Goal: Book appointment/travel/reservation

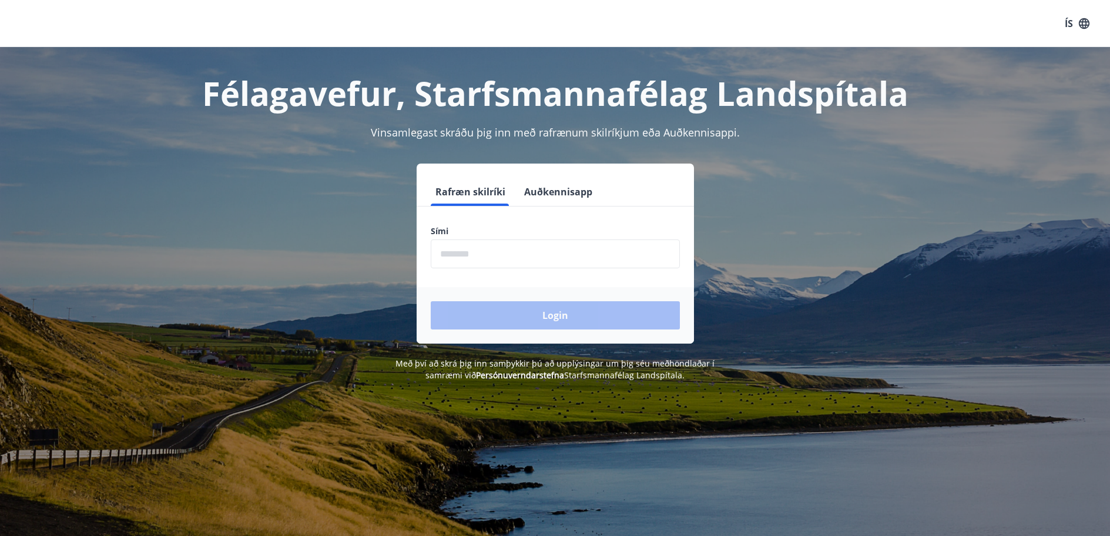
click at [496, 258] on input "phone" at bounding box center [555, 253] width 249 height 29
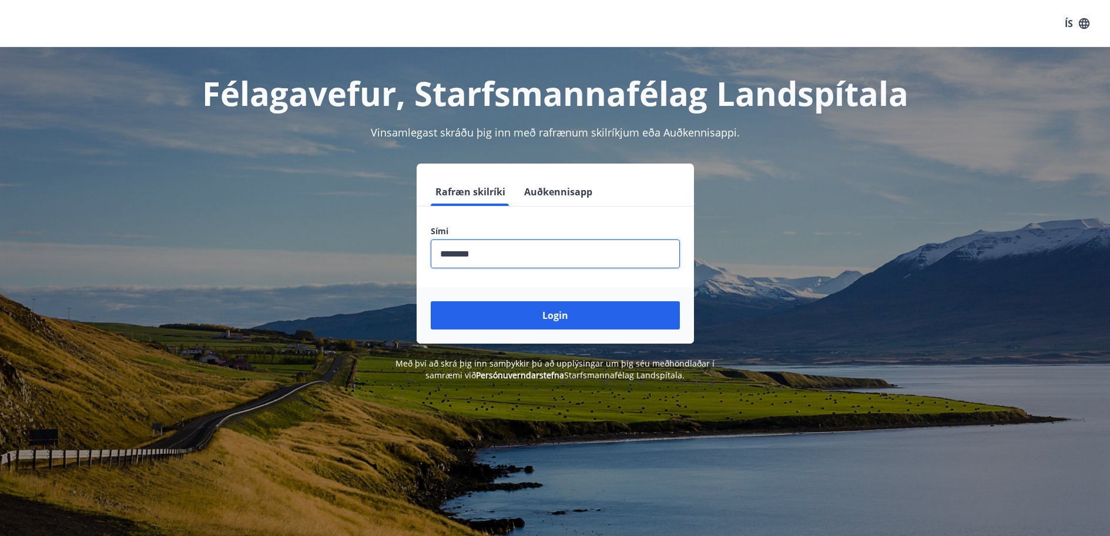
type input "********"
click at [431, 301] on button "Login" at bounding box center [555, 315] width 249 height 28
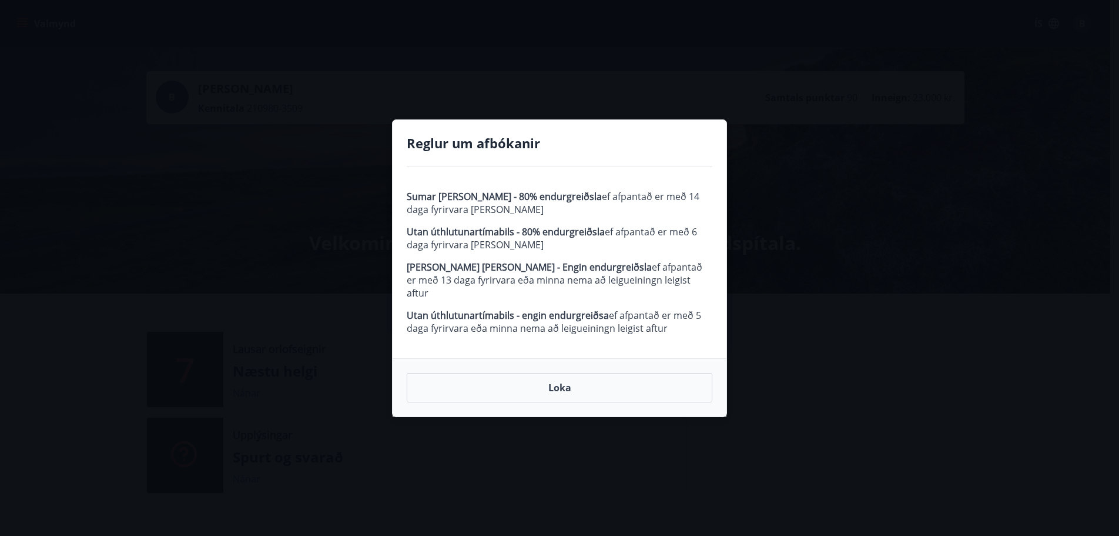
click at [578, 382] on button "Loka" at bounding box center [560, 387] width 306 height 29
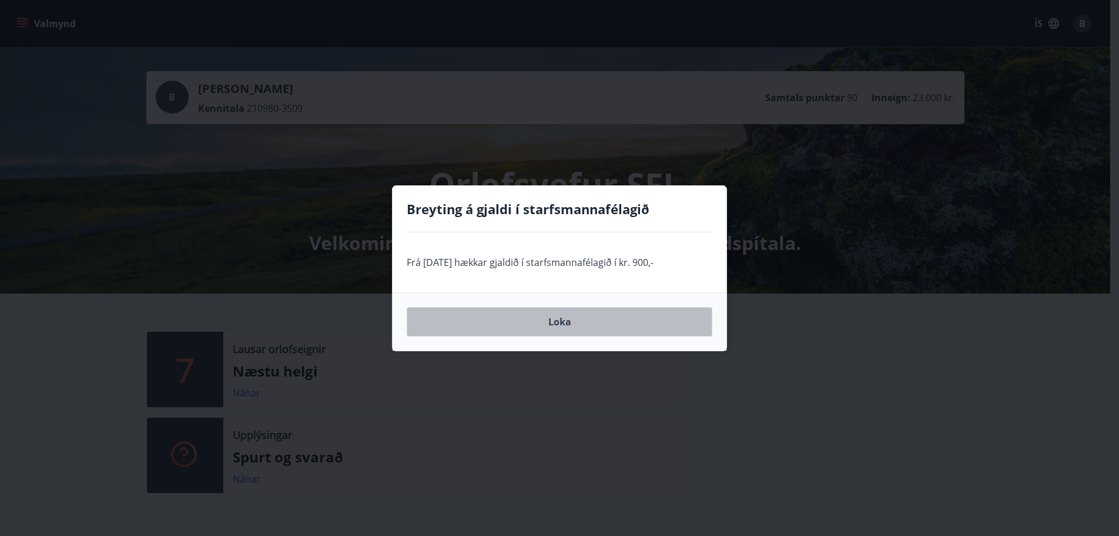
click at [569, 323] on button "Loka" at bounding box center [560, 321] width 306 height 29
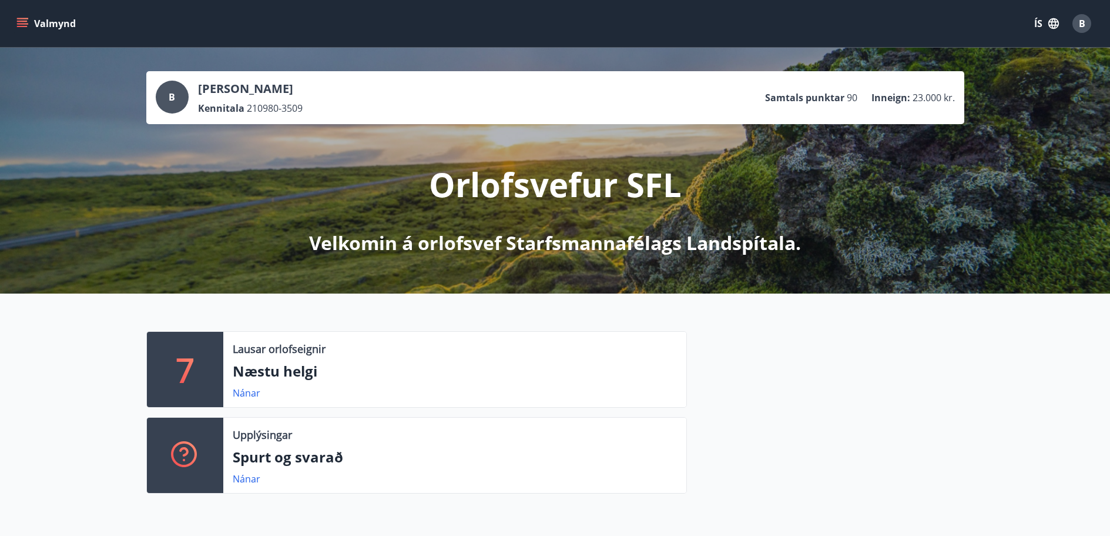
click at [42, 26] on button "Valmynd" at bounding box center [47, 23] width 66 height 21
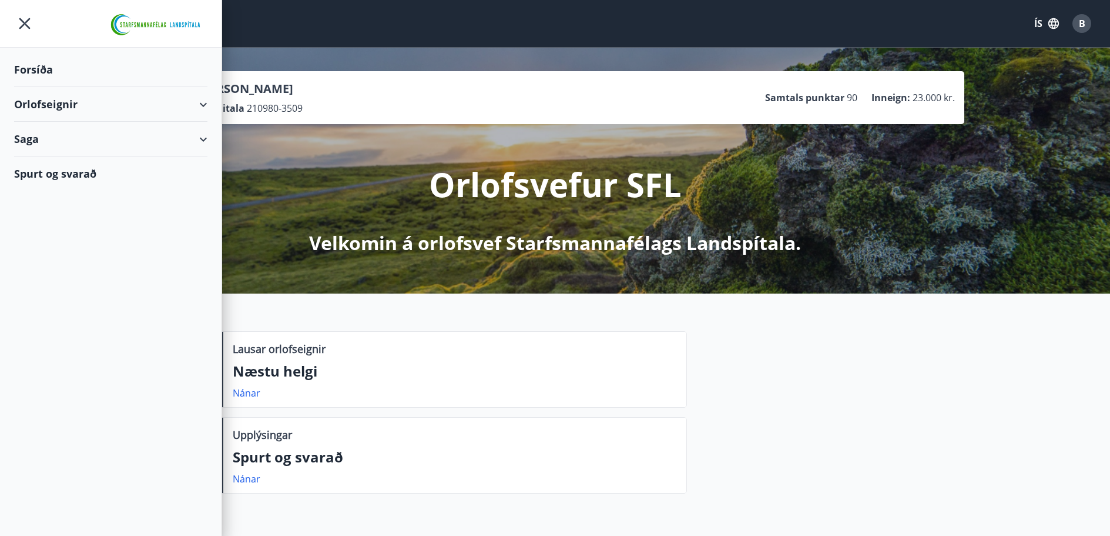
click at [197, 102] on div "Orlofseignir" at bounding box center [110, 104] width 193 height 35
click at [81, 160] on div "Bókunardagatal" at bounding box center [111, 158] width 175 height 25
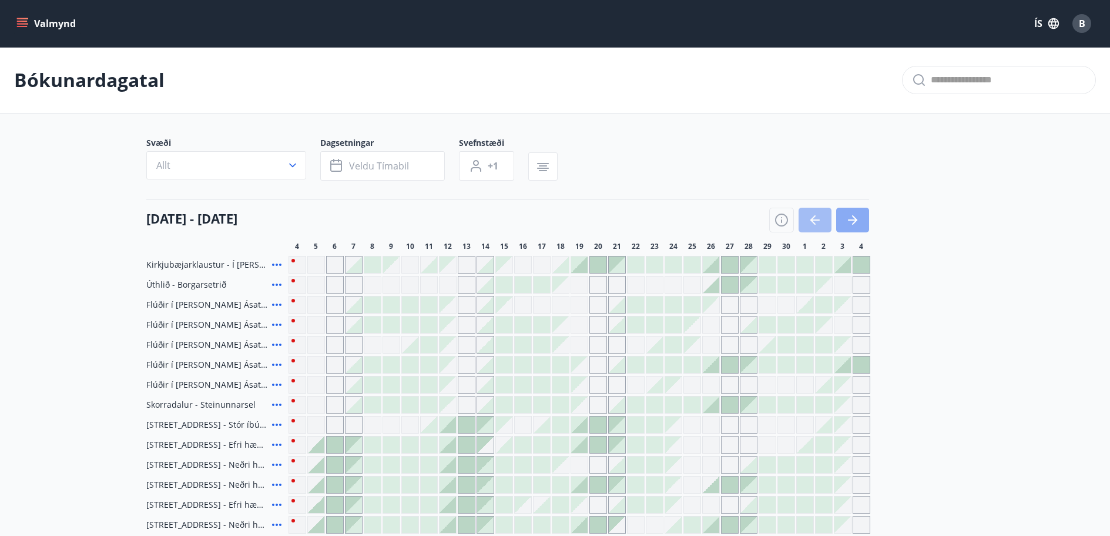
click at [851, 220] on icon "button" at bounding box center [852, 219] width 9 height 1
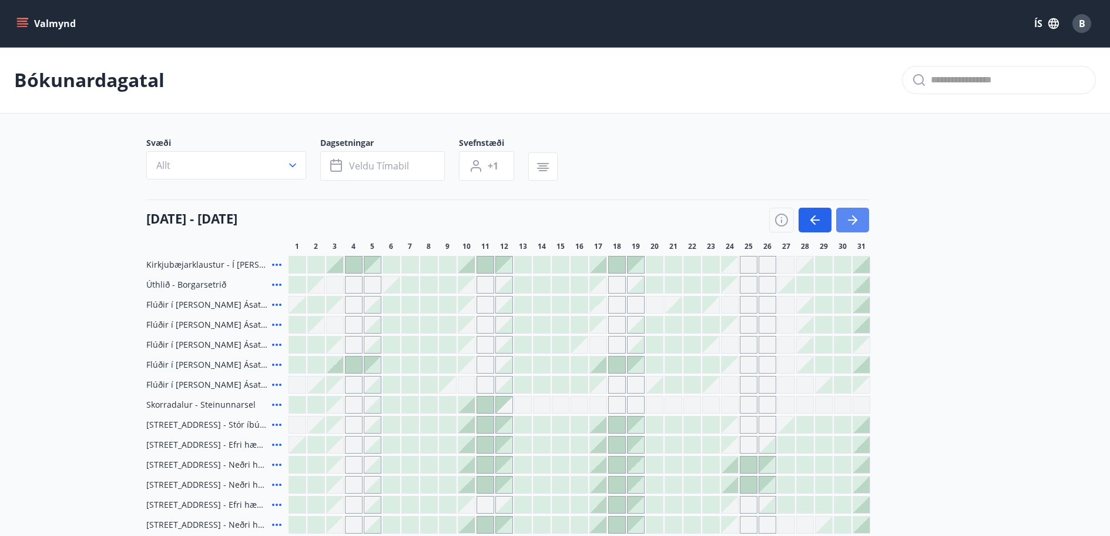
click at [857, 220] on icon "button" at bounding box center [854, 219] width 5 height 9
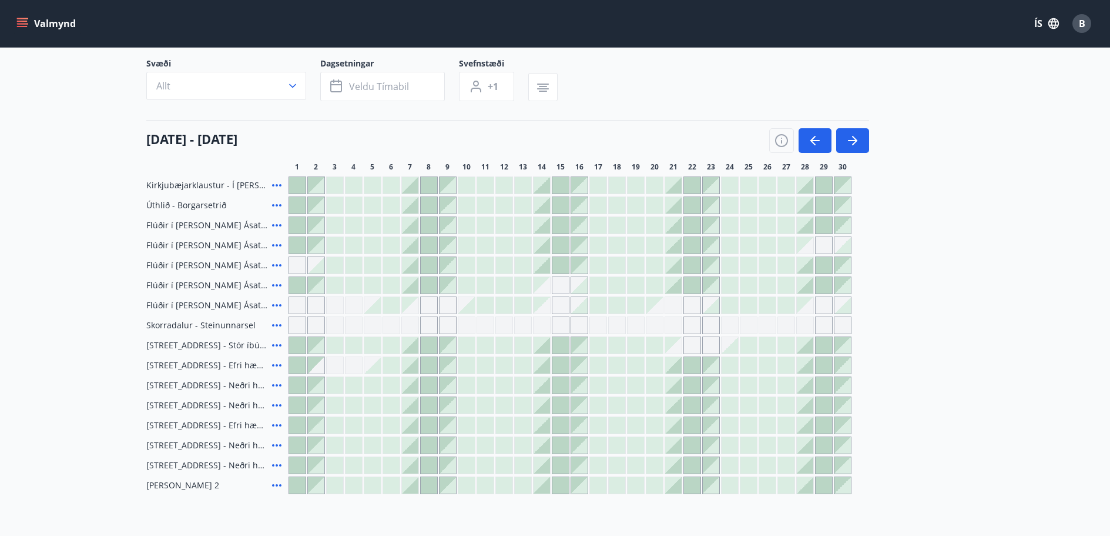
scroll to position [59, 0]
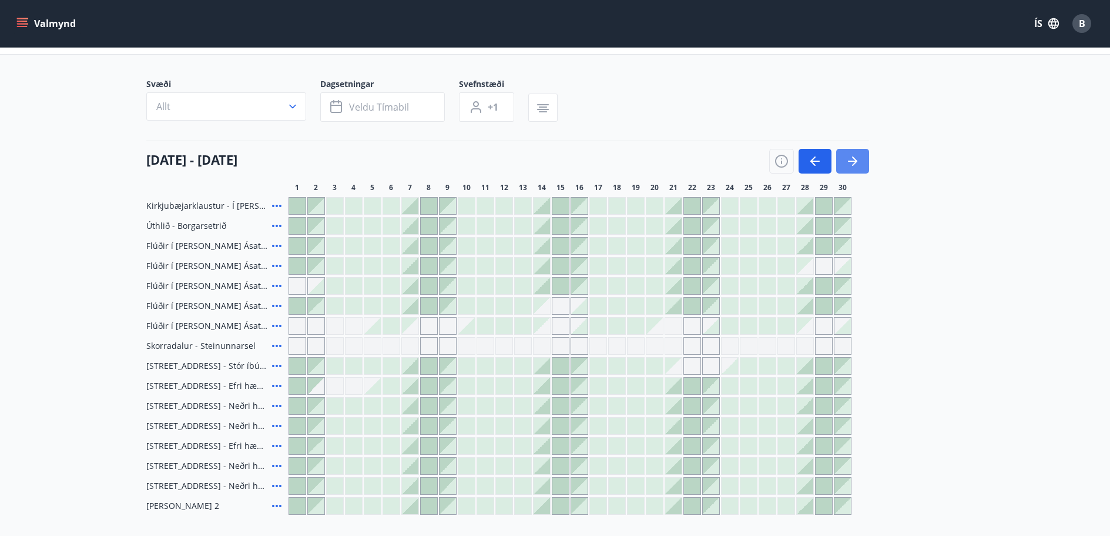
click at [853, 162] on icon "button" at bounding box center [853, 161] width 14 height 14
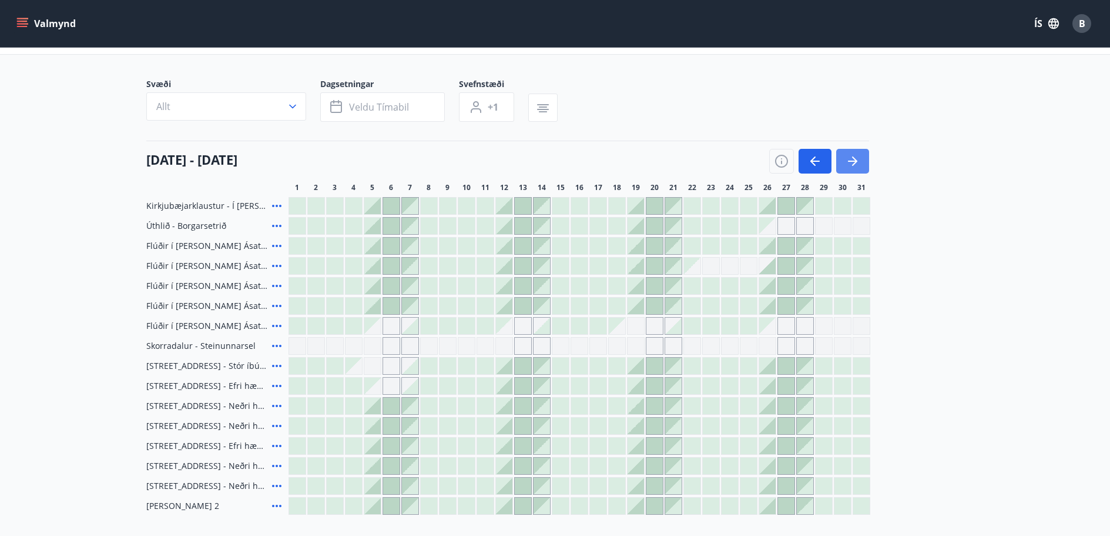
click at [854, 158] on icon "button" at bounding box center [853, 161] width 14 height 14
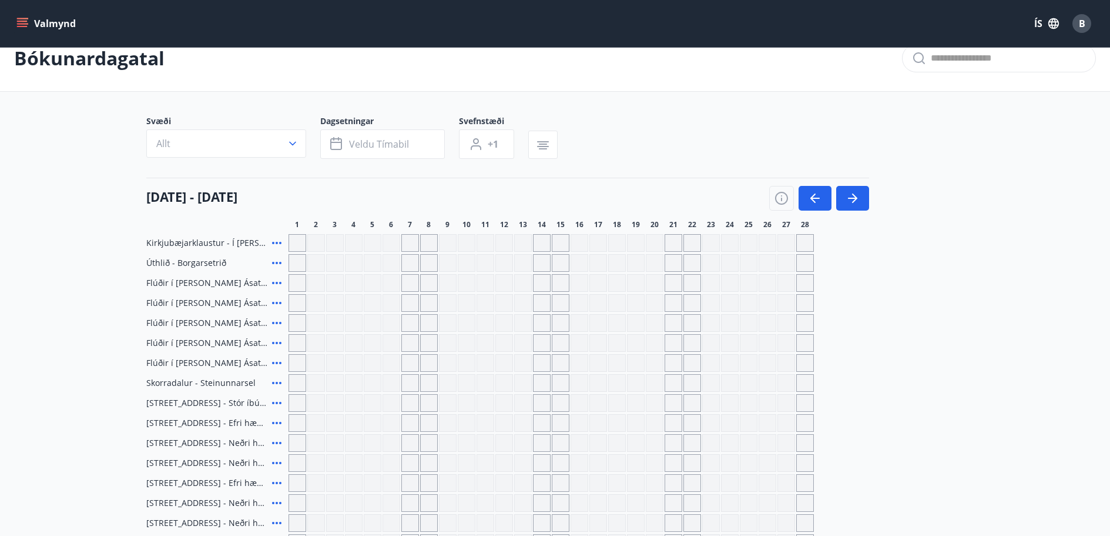
scroll to position [0, 0]
